Goal: Participate in discussion

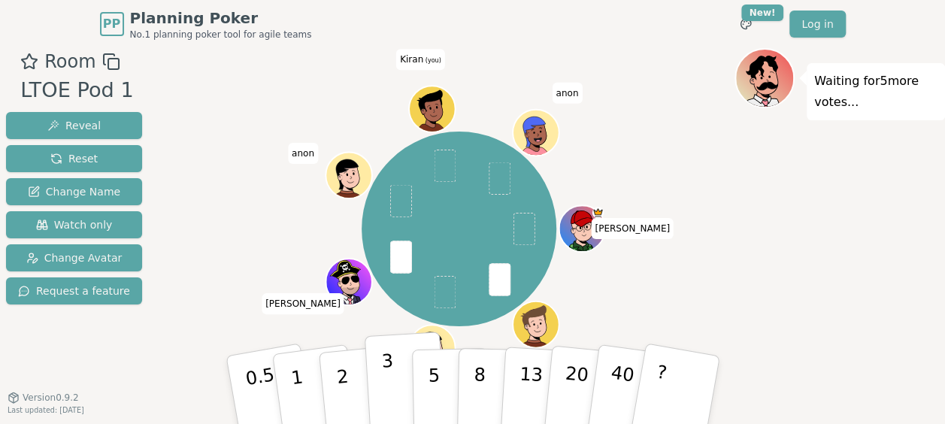
click at [385, 375] on p "3" at bounding box center [389, 391] width 17 height 82
click at [825, 273] on div "Waiting for 4 more votes..." at bounding box center [840, 255] width 211 height 414
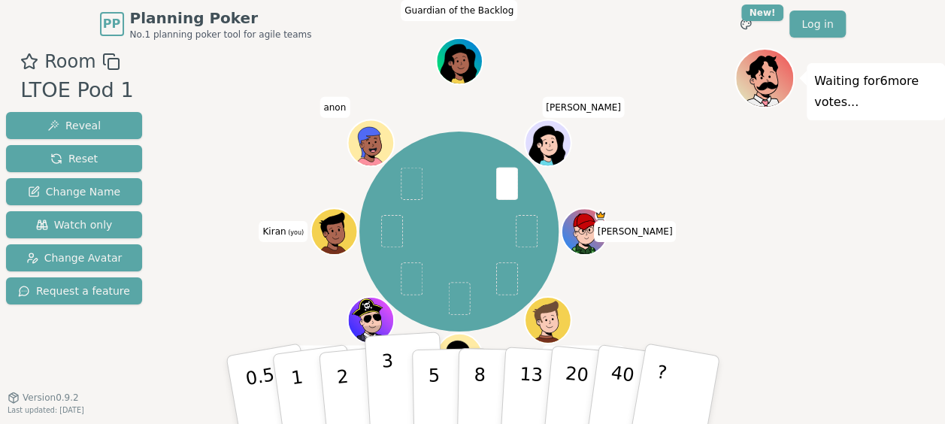
click at [387, 403] on p "3" at bounding box center [389, 391] width 17 height 82
click at [772, 290] on div "Waiting for 5 more votes..." at bounding box center [840, 255] width 211 height 414
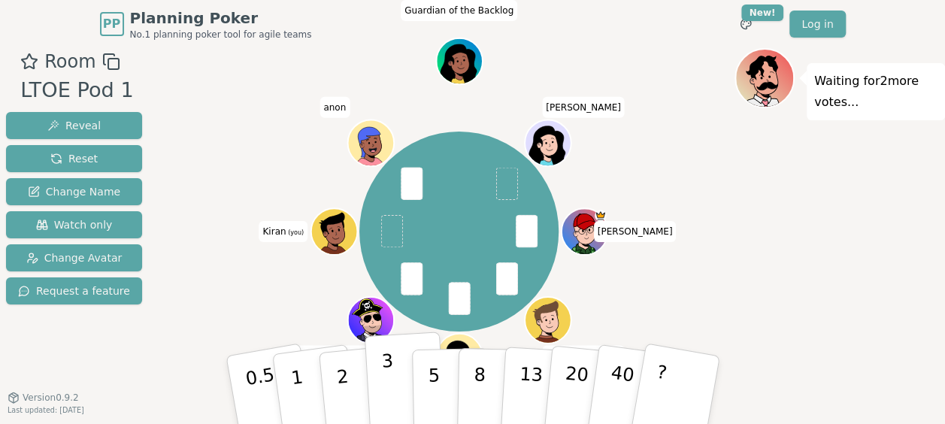
click at [402, 387] on button "3" at bounding box center [405, 390] width 82 height 117
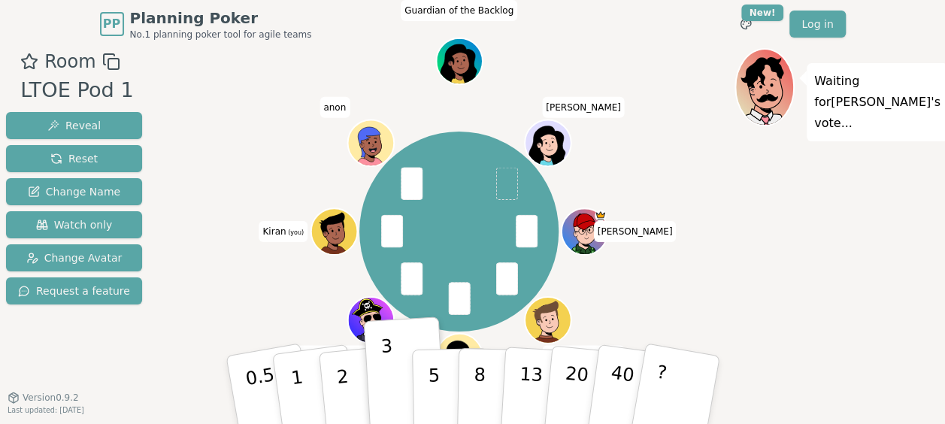
click at [241, 277] on div "[PERSON_NAME] [PERSON_NAME] AS [PERSON_NAME] (you) anon Guardian of the Backlog…" at bounding box center [458, 231] width 551 height 313
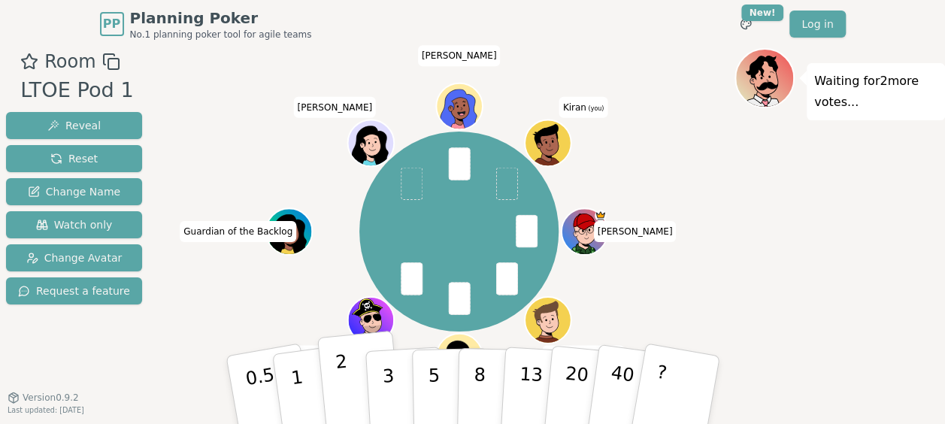
click at [326, 406] on button "2" at bounding box center [360, 391] width 86 height 120
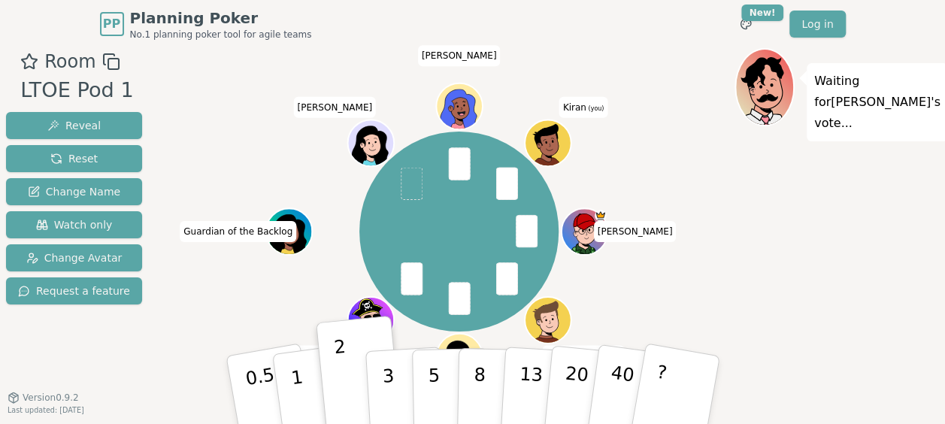
click at [186, 357] on div "Jim Jake AS Kyle Guardian of the Backlog silvia silvia offi Kiran (you)" at bounding box center [458, 231] width 551 height 313
click at [167, 346] on div "Room LTOE Pod 1 Reveal Reset Change Name Watch only Change Avatar Request a fea…" at bounding box center [472, 255] width 945 height 414
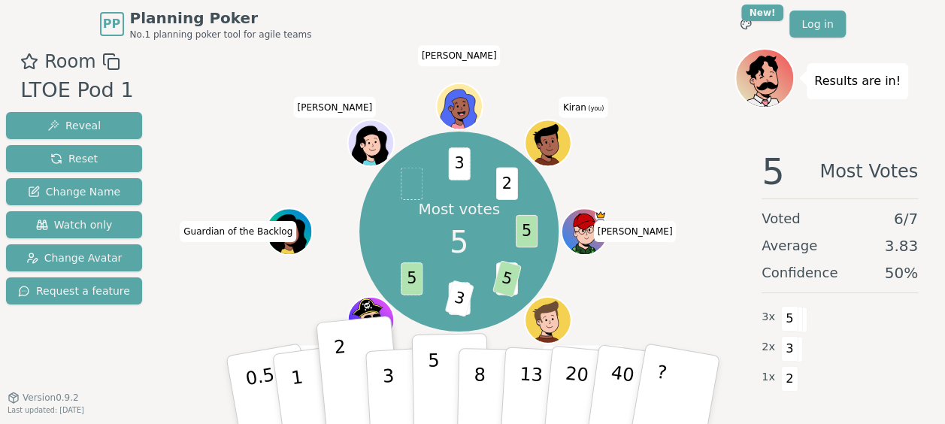
click at [435, 373] on p "5" at bounding box center [433, 390] width 13 height 81
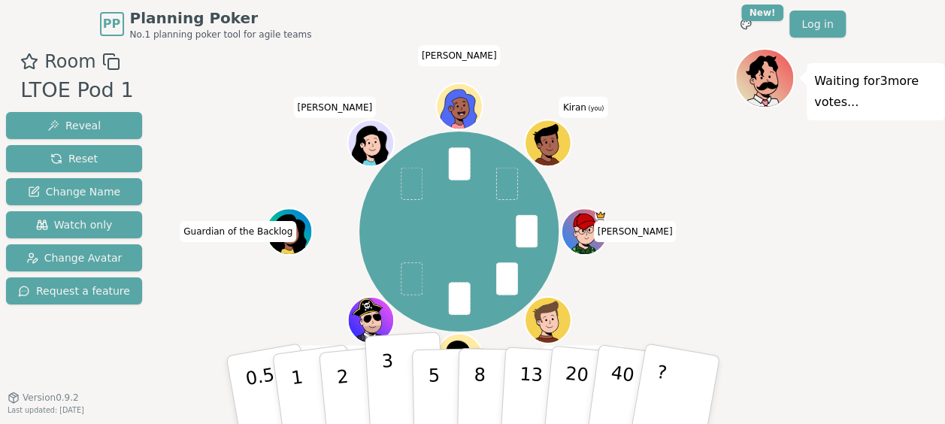
click at [397, 368] on button "3" at bounding box center [405, 390] width 82 height 117
click at [841, 264] on div "Waiting for 2 more votes..." at bounding box center [840, 255] width 211 height 414
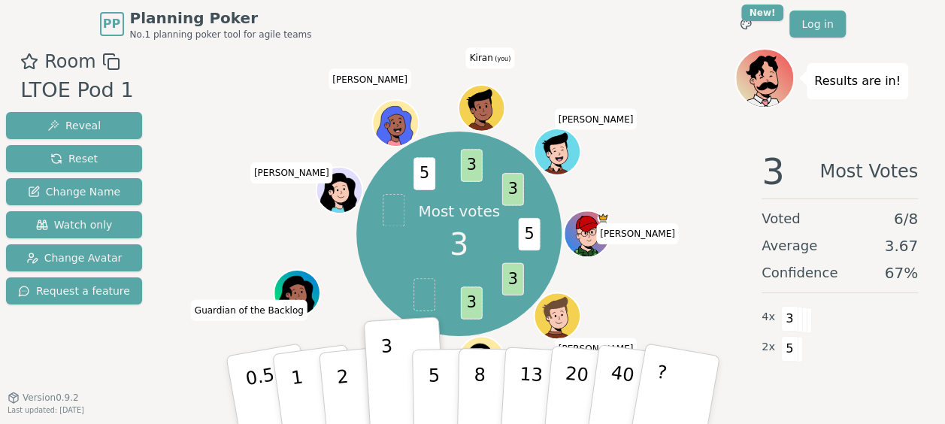
click at [132, 359] on div "Room LTOE Pod 1 Reveal Reset Change Name Watch only Change Avatar Request a fea…" at bounding box center [74, 255] width 148 height 414
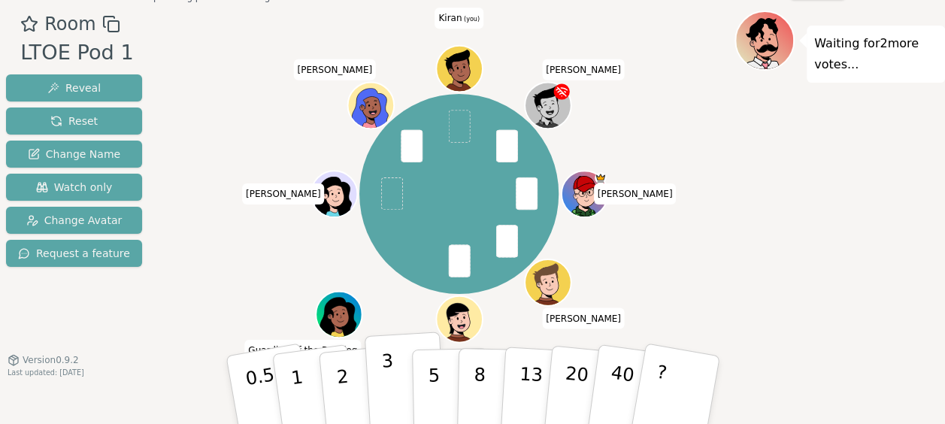
click at [392, 405] on p "3" at bounding box center [389, 391] width 17 height 82
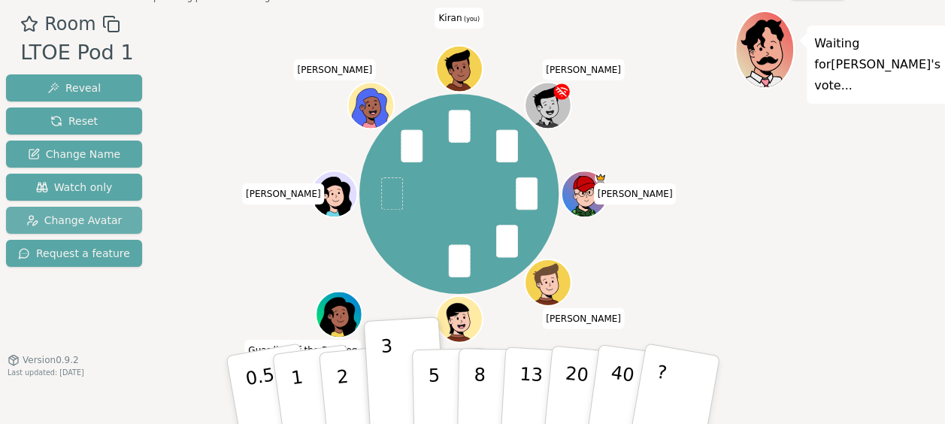
click at [87, 218] on span "Change Avatar" at bounding box center [74, 220] width 96 height 15
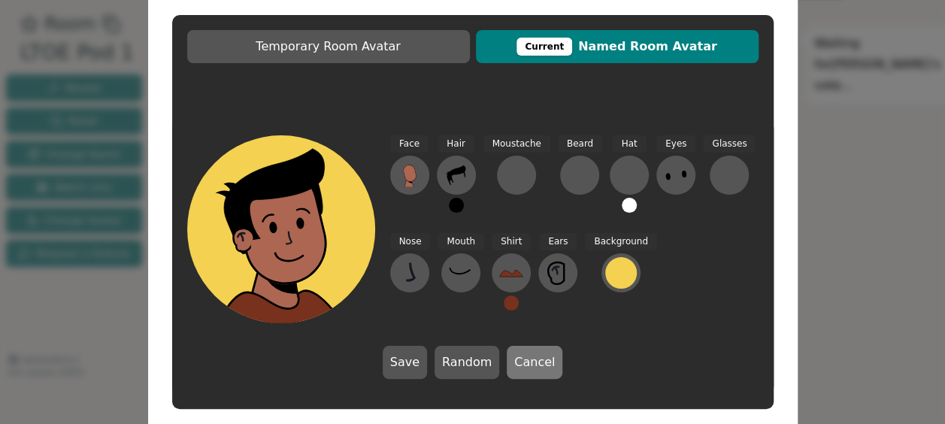
click at [542, 359] on button "Cancel" at bounding box center [535, 362] width 56 height 33
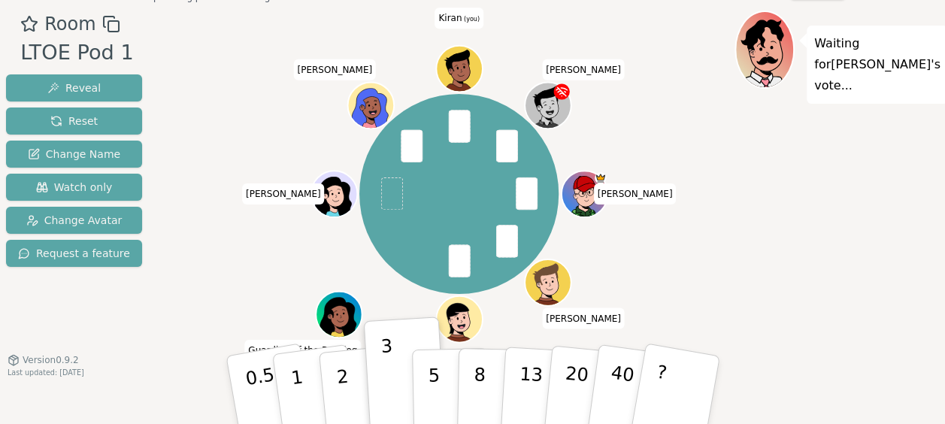
click at [787, 283] on div "Waiting for silvia 's vote..." at bounding box center [840, 218] width 211 height 414
